Goal: Task Accomplishment & Management: Use online tool/utility

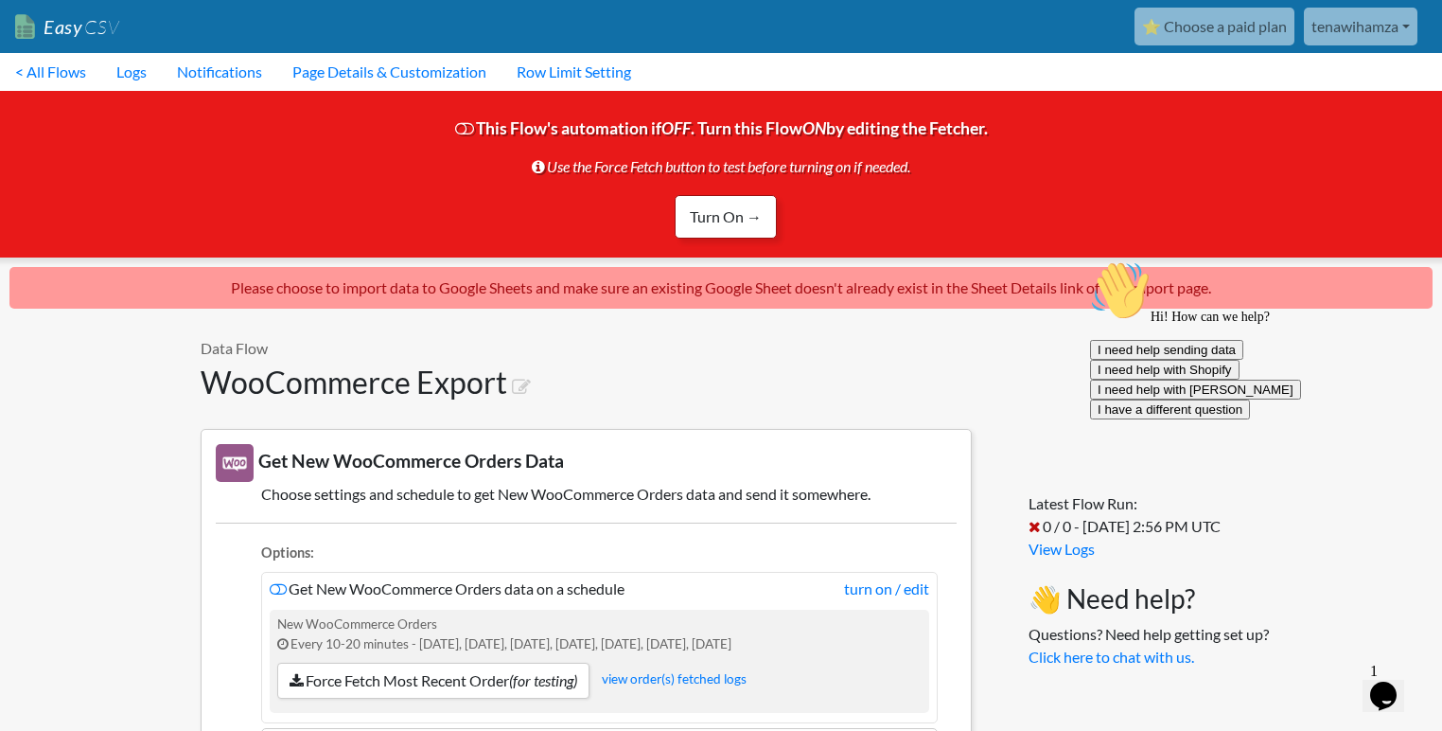
click at [742, 221] on link "Turn On →" at bounding box center [726, 217] width 102 height 44
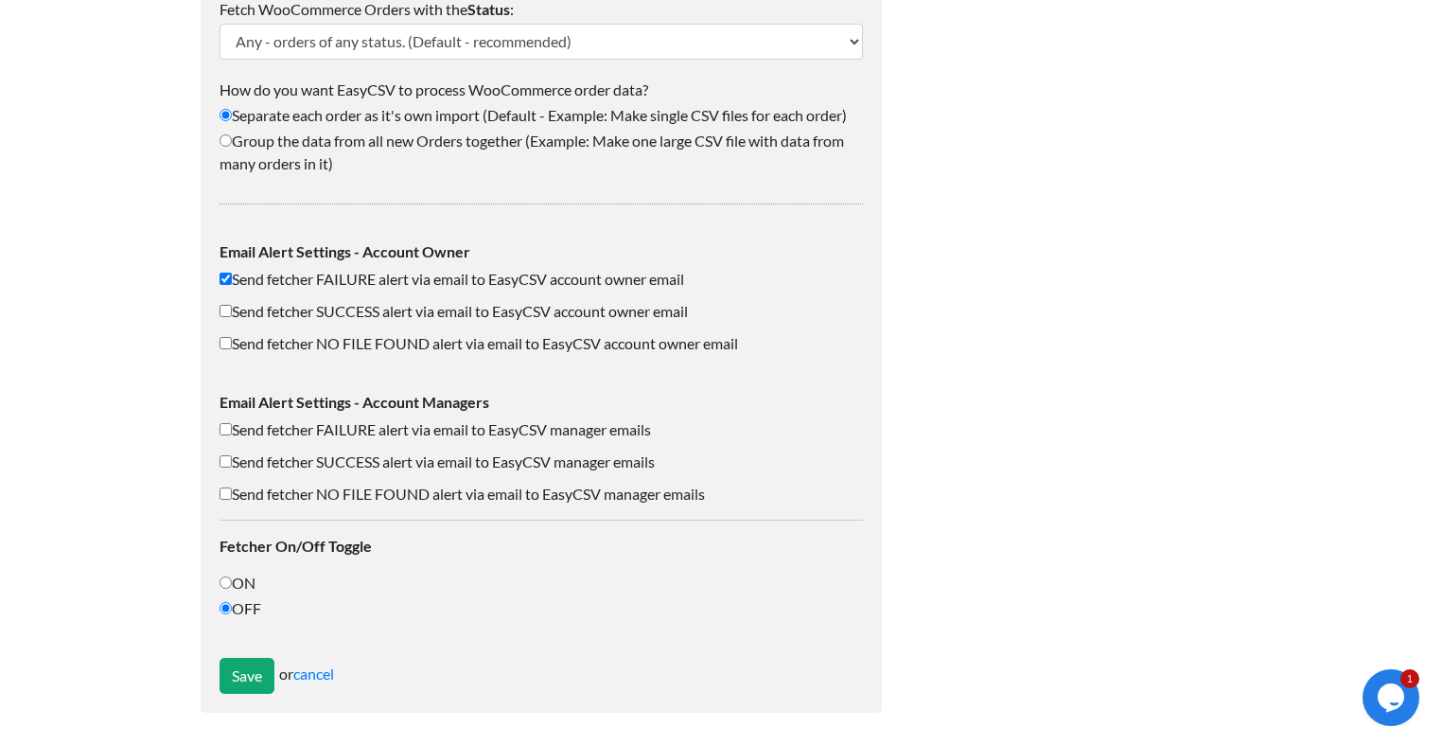
click at [242, 580] on label "ON" at bounding box center [542, 583] width 644 height 23
click at [232, 580] on input "ON" at bounding box center [226, 582] width 12 height 12
radio input "true"
click at [494, 312] on label "Send fetcher SUCCESS alert via email to EasyCSV account owner email" at bounding box center [542, 311] width 644 height 23
click at [232, 312] on input "Send fetcher SUCCESS alert via email to EasyCSV account owner email" at bounding box center [226, 311] width 12 height 12
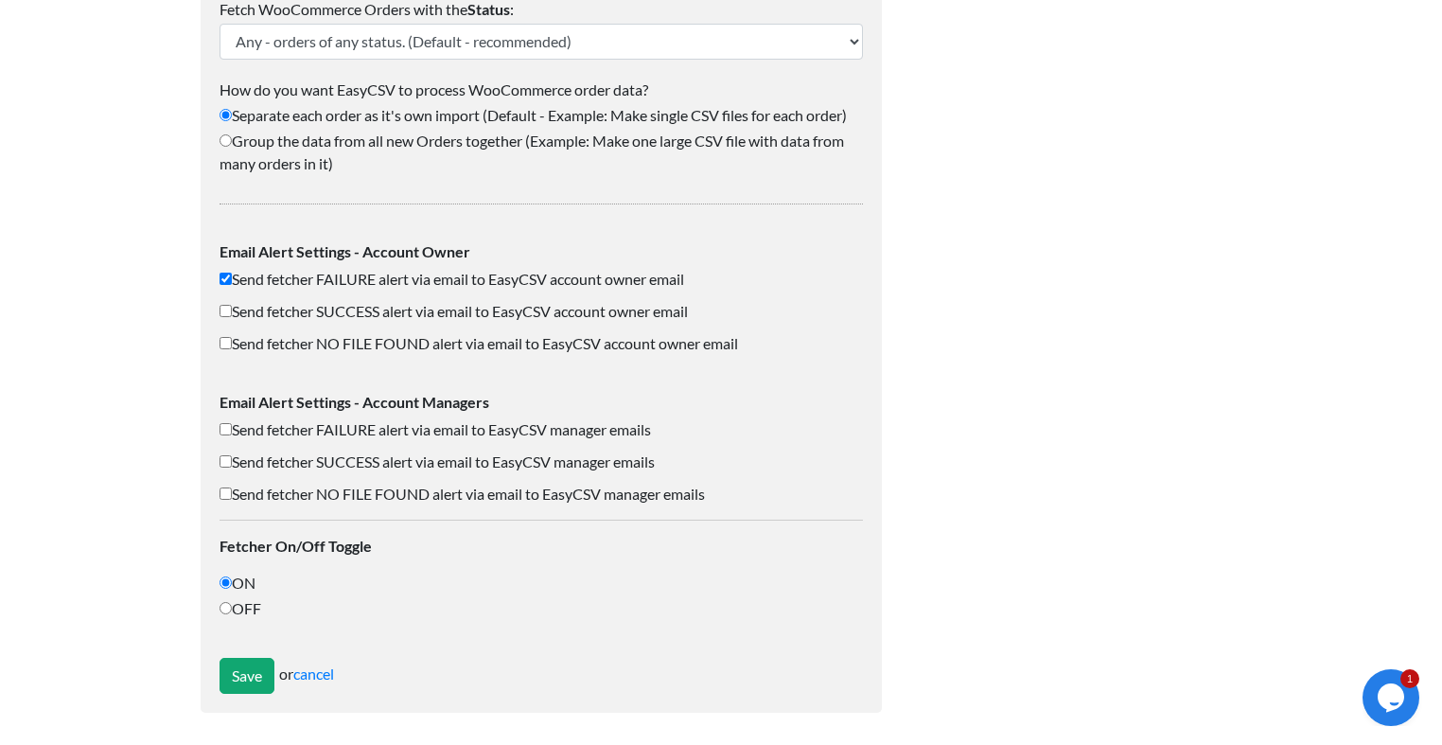
checkbox input "true"
click at [377, 459] on label "Send fetcher SUCCESS alert via email to EasyCSV manager emails" at bounding box center [542, 462] width 644 height 23
click at [232, 459] on input "Send fetcher SUCCESS alert via email to EasyCSV manager emails" at bounding box center [226, 461] width 12 height 12
checkbox input "true"
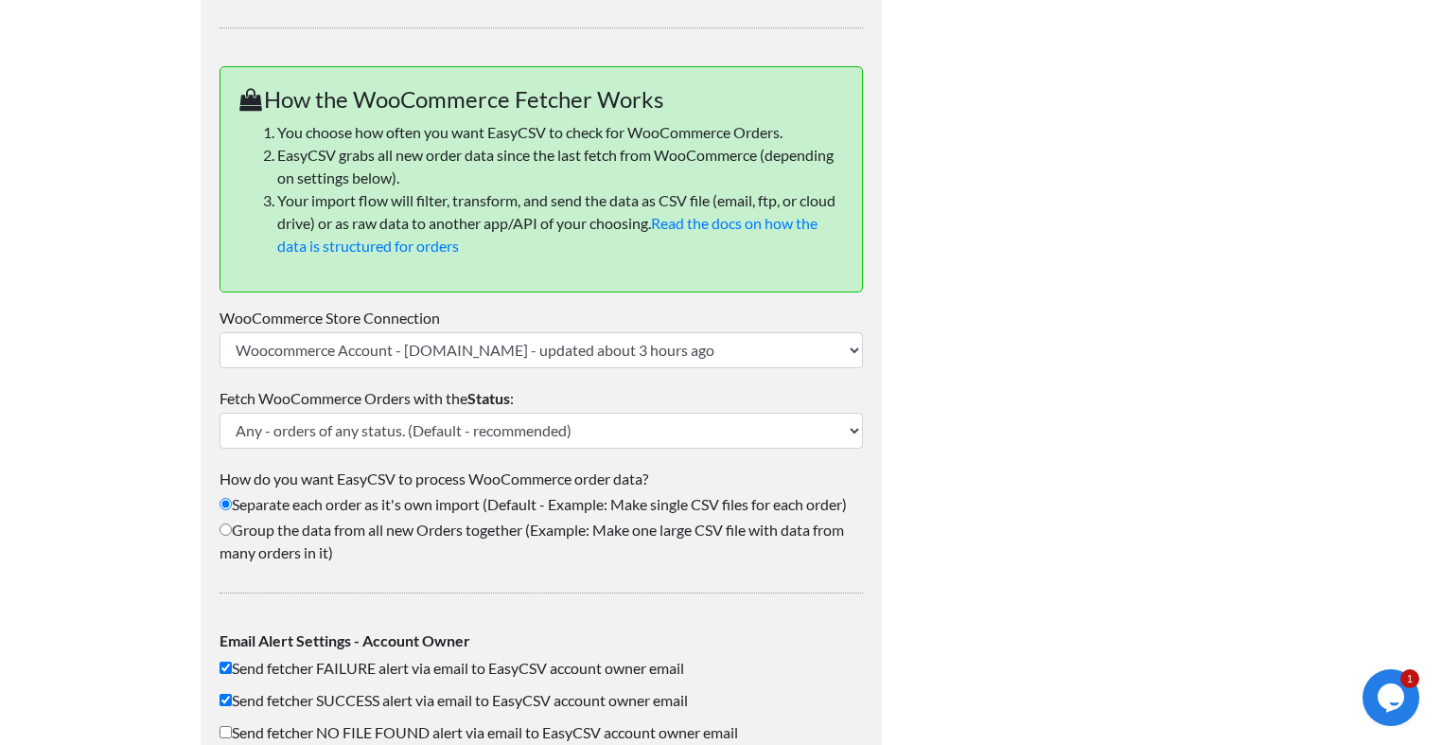
scroll to position [498, 0]
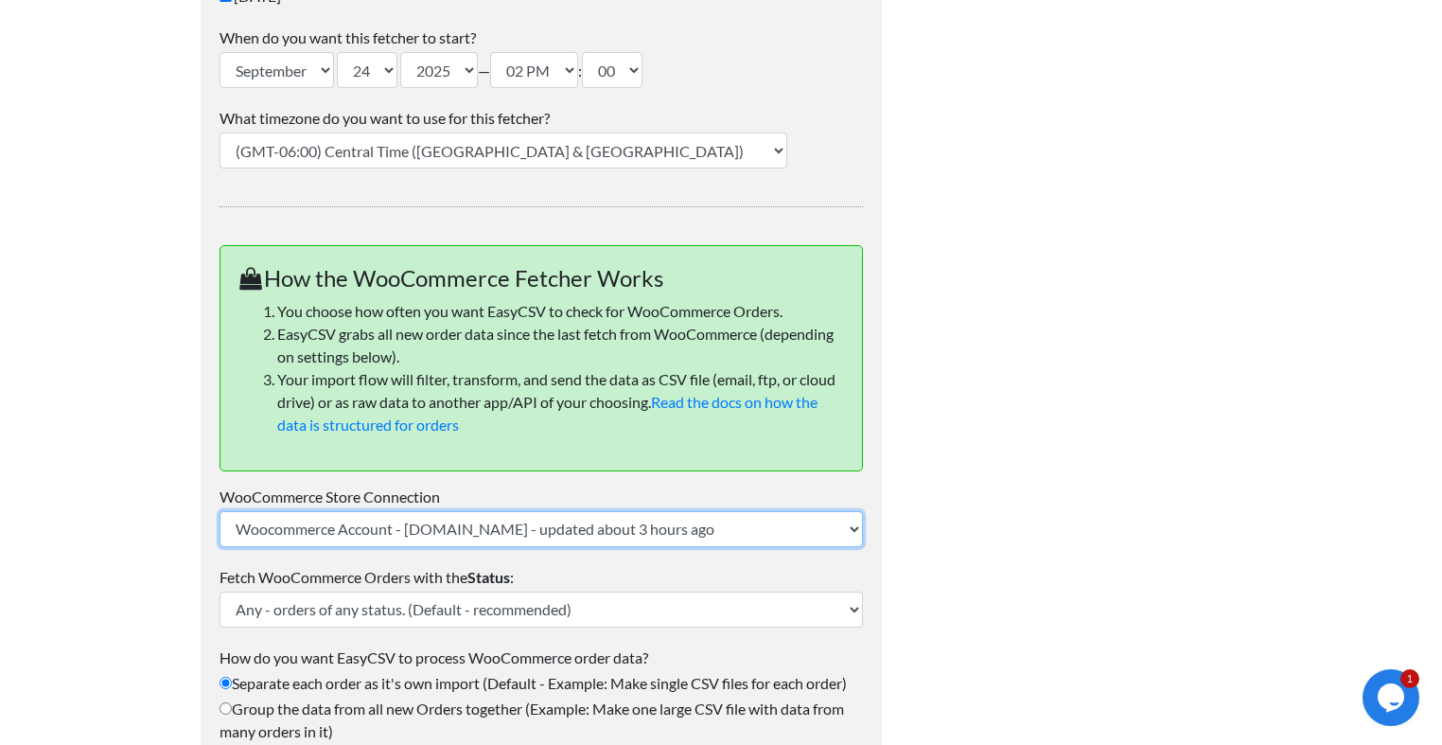
click at [303, 529] on select "Woocommerce Account - yanis-shop.com - updated about 3 hours ago" at bounding box center [542, 529] width 644 height 36
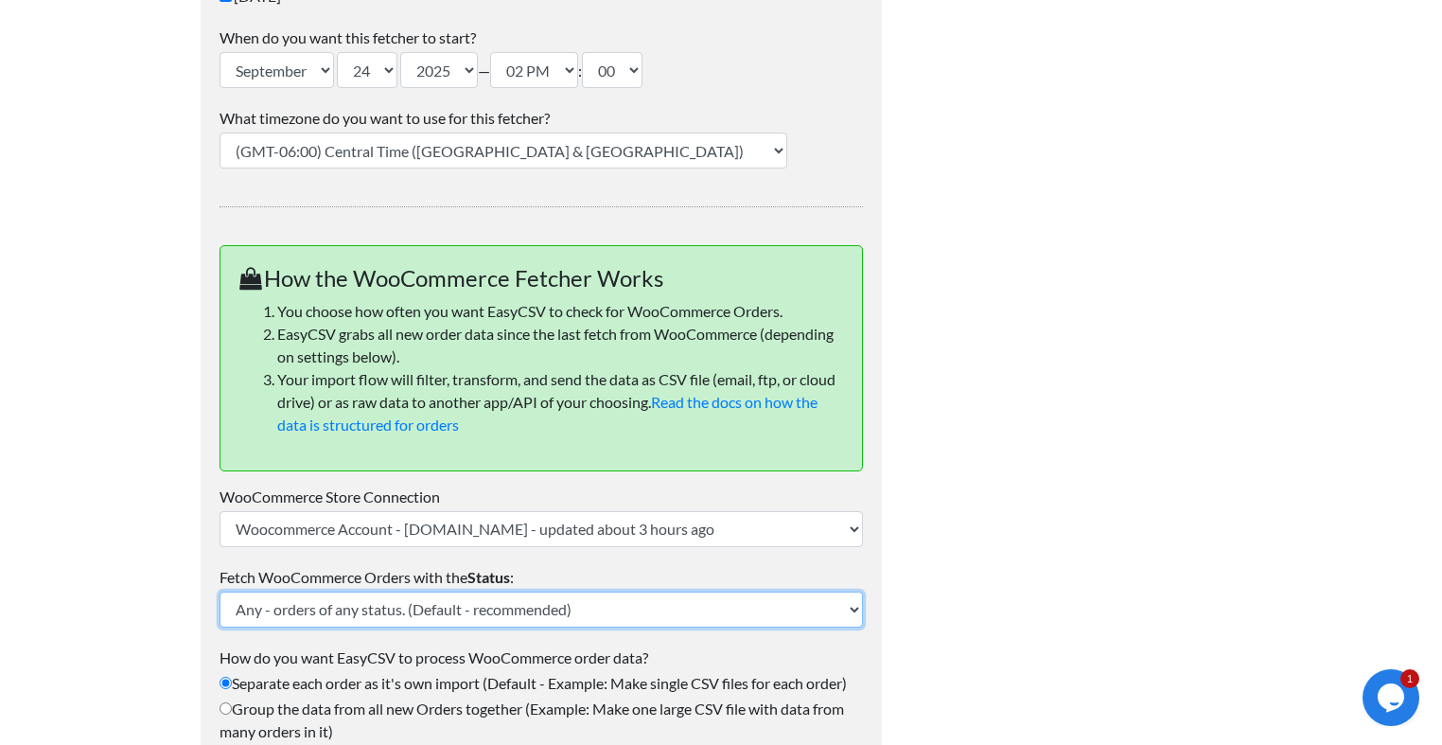
click at [322, 614] on select "Any - orders of any status. (Default - recommended) Pending Processing On-hold …" at bounding box center [542, 610] width 644 height 36
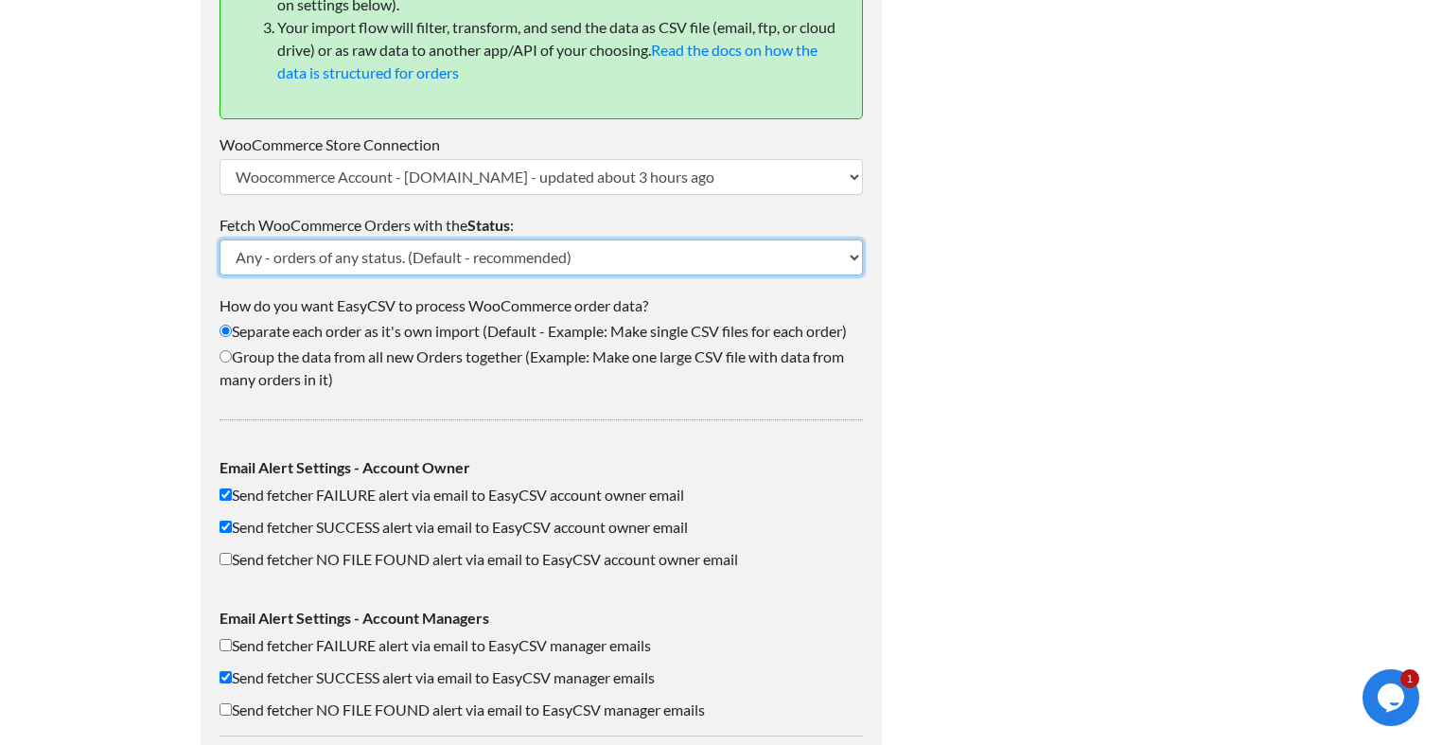
scroll to position [1066, 0]
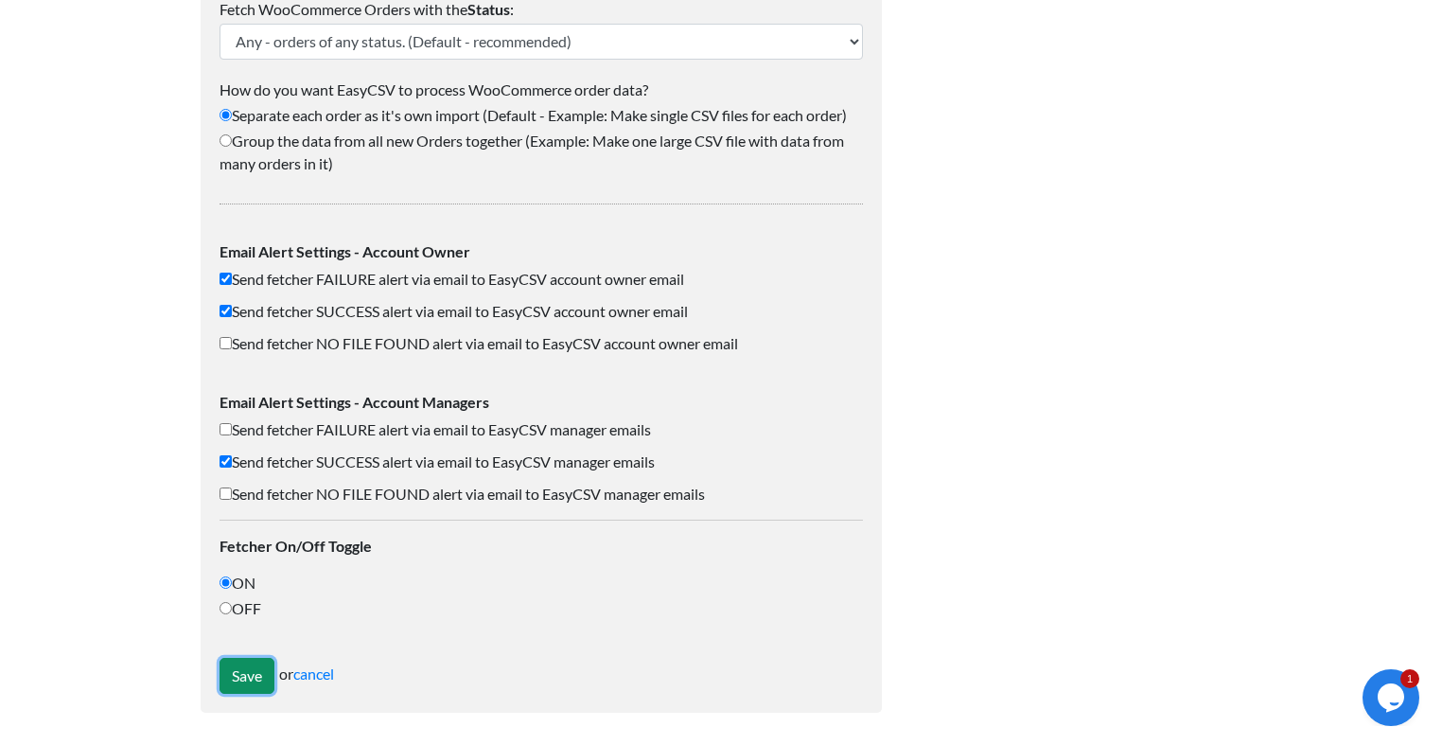
click at [246, 675] on input "Save" at bounding box center [247, 676] width 55 height 36
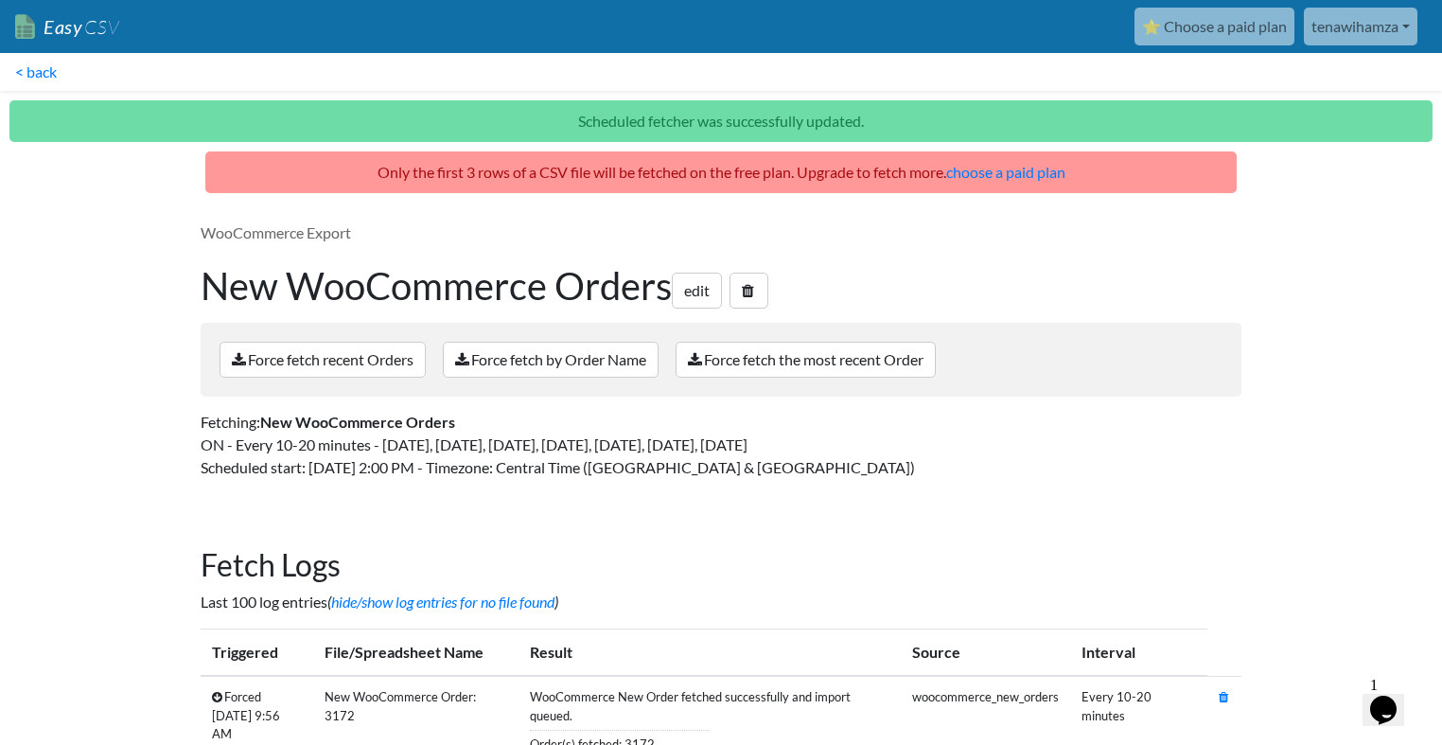
click at [1371, 26] on link "tenawihamza" at bounding box center [1361, 27] width 114 height 38
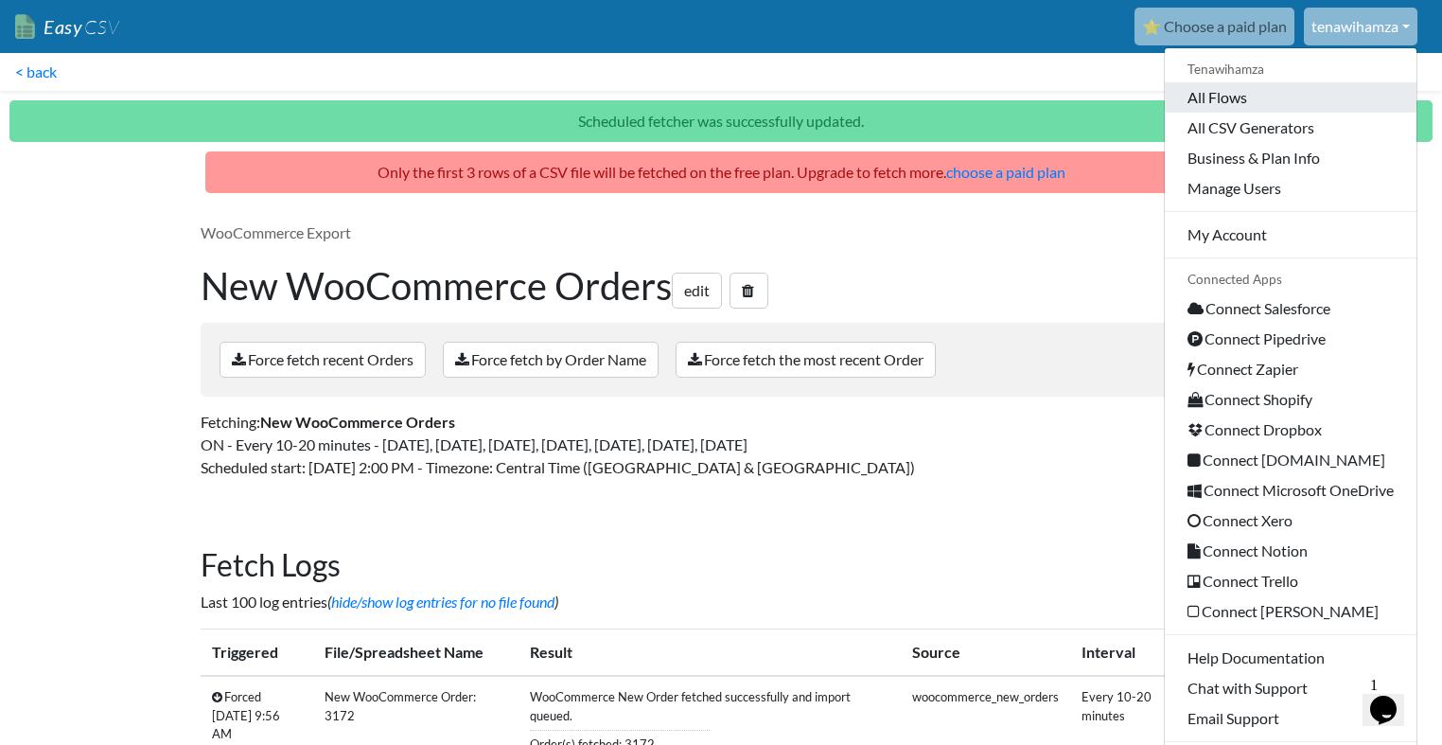
click at [1246, 102] on link "All Flows" at bounding box center [1291, 97] width 252 height 30
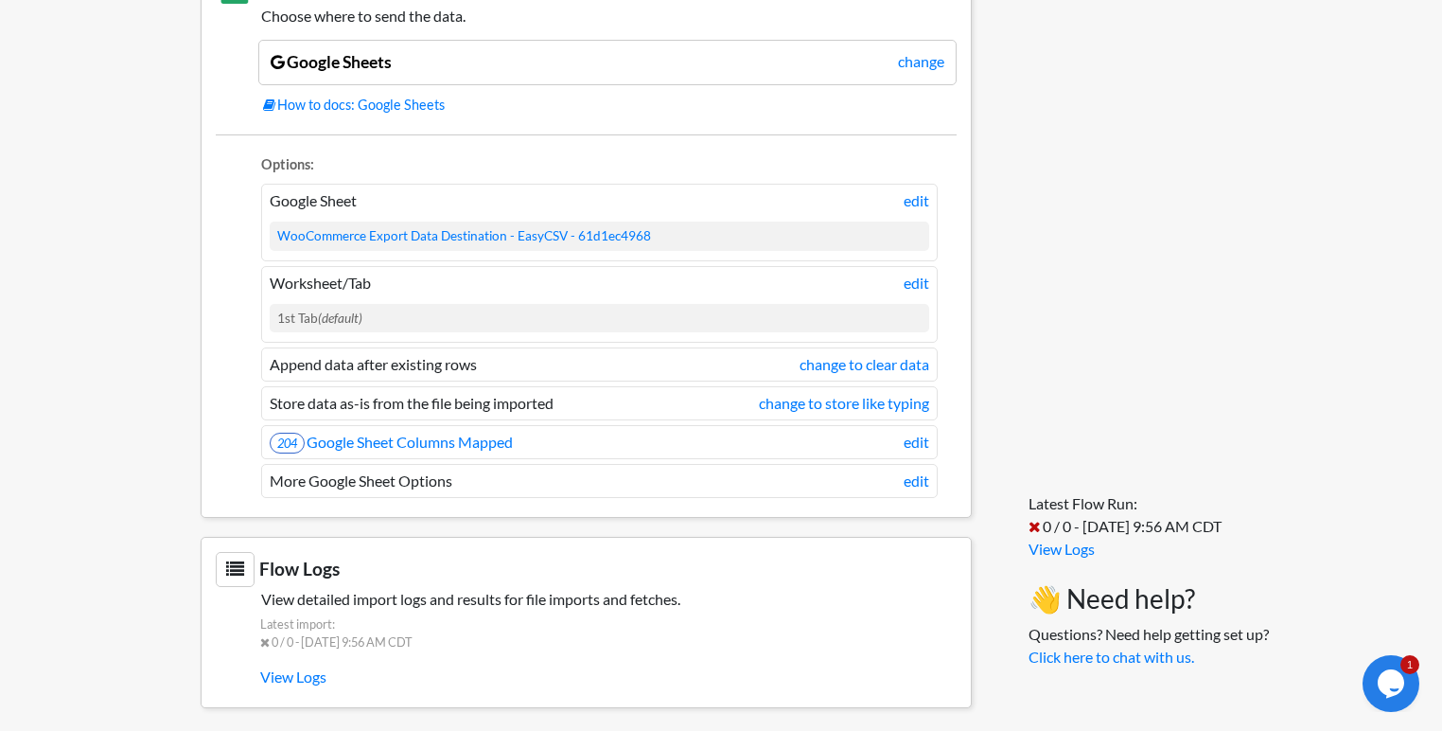
scroll to position [1352, 0]
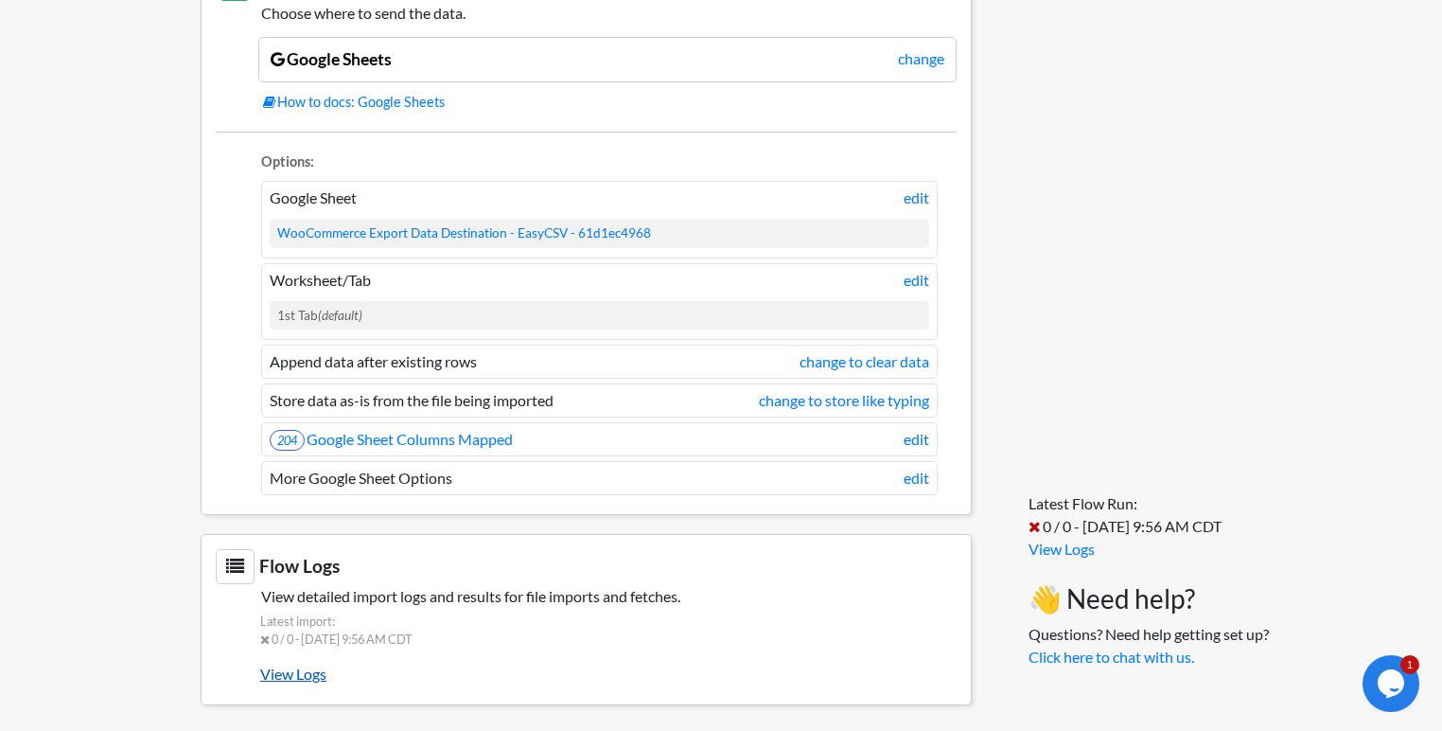
click at [318, 664] on link "View Logs" at bounding box center [608, 674] width 697 height 32
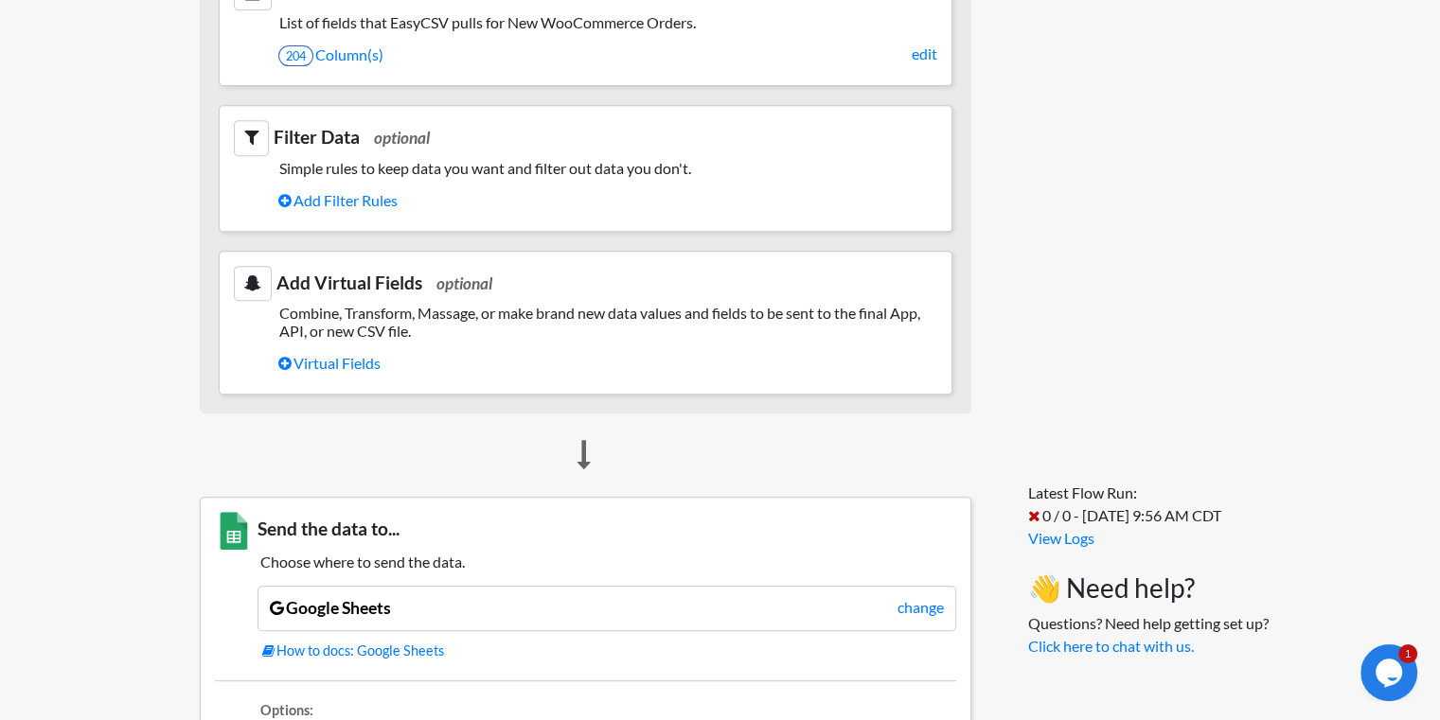
scroll to position [795, 0]
